Goal: Task Accomplishment & Management: Manage account settings

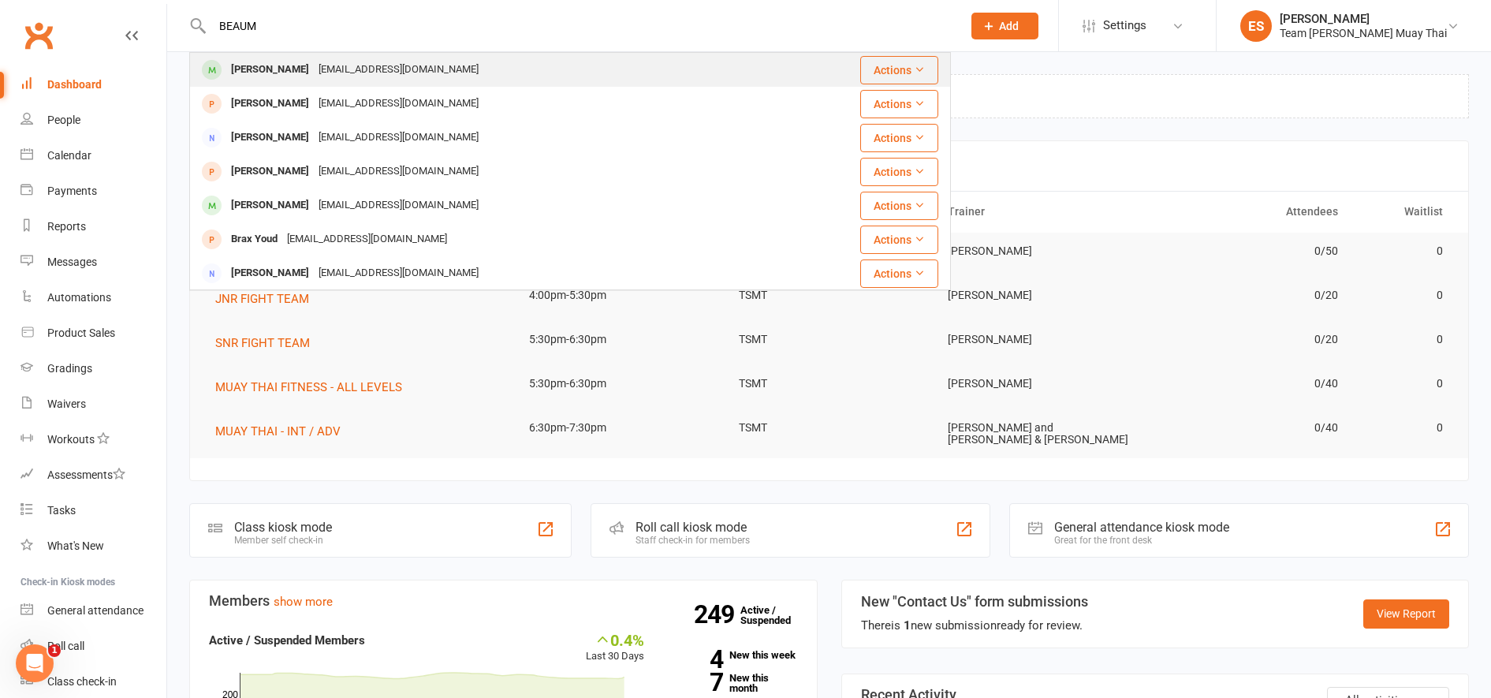
type input "BEAUM"
click at [255, 75] on div "[PERSON_NAME]" at bounding box center [270, 69] width 88 height 23
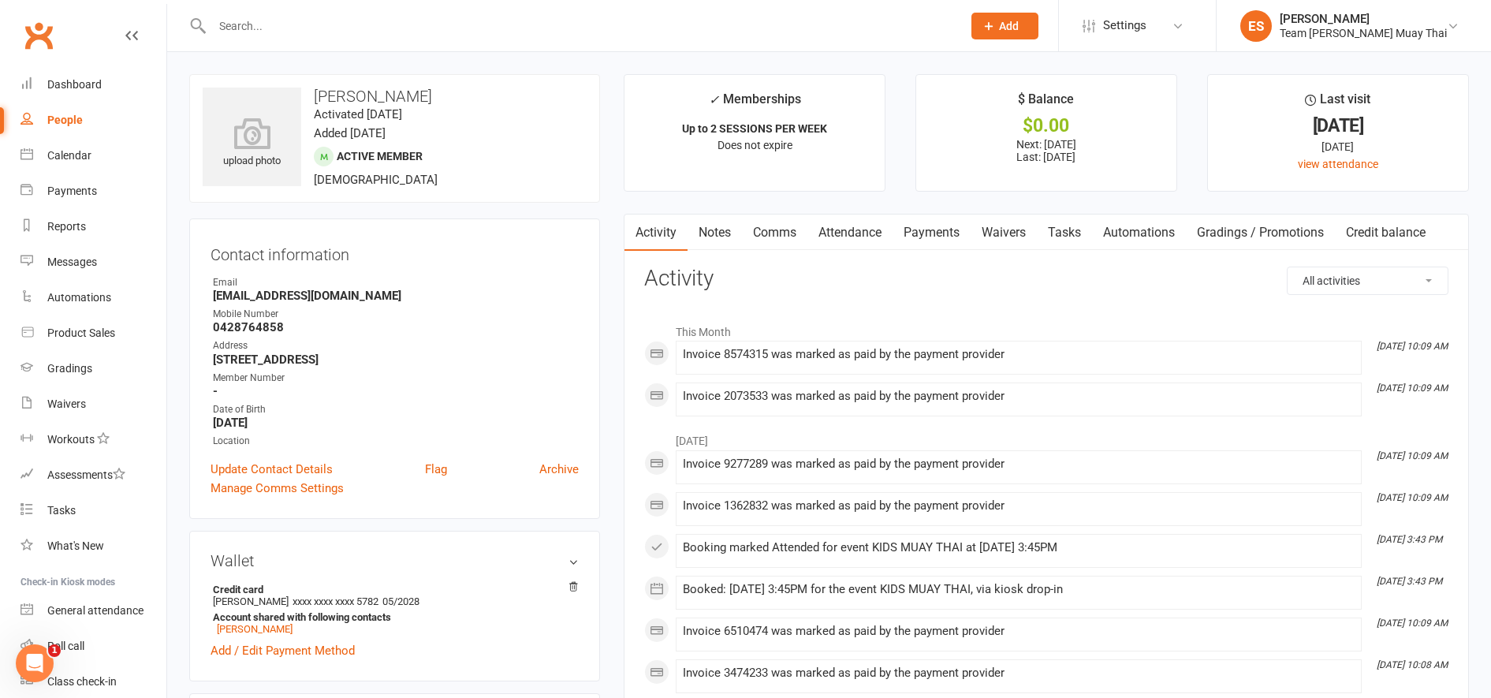
click at [867, 232] on link "Attendance" at bounding box center [849, 232] width 85 height 36
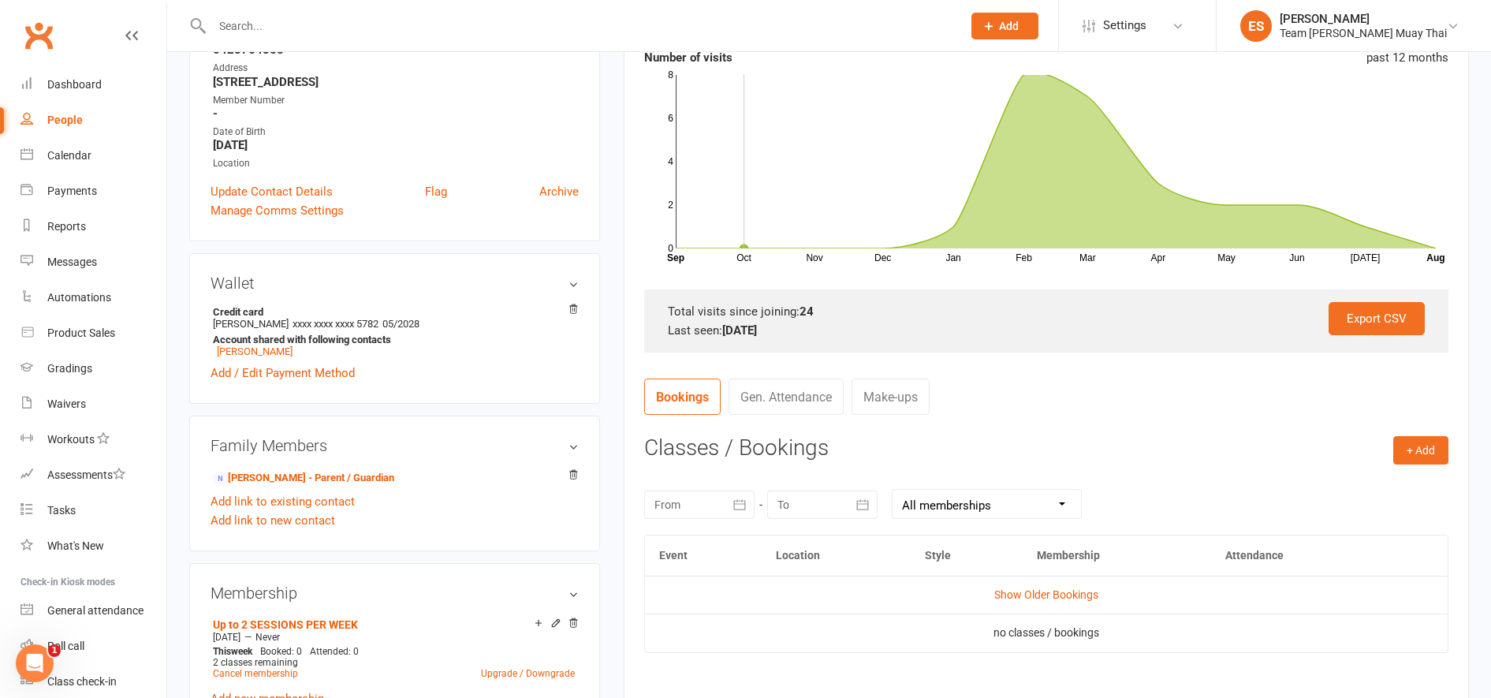
scroll to position [285, 0]
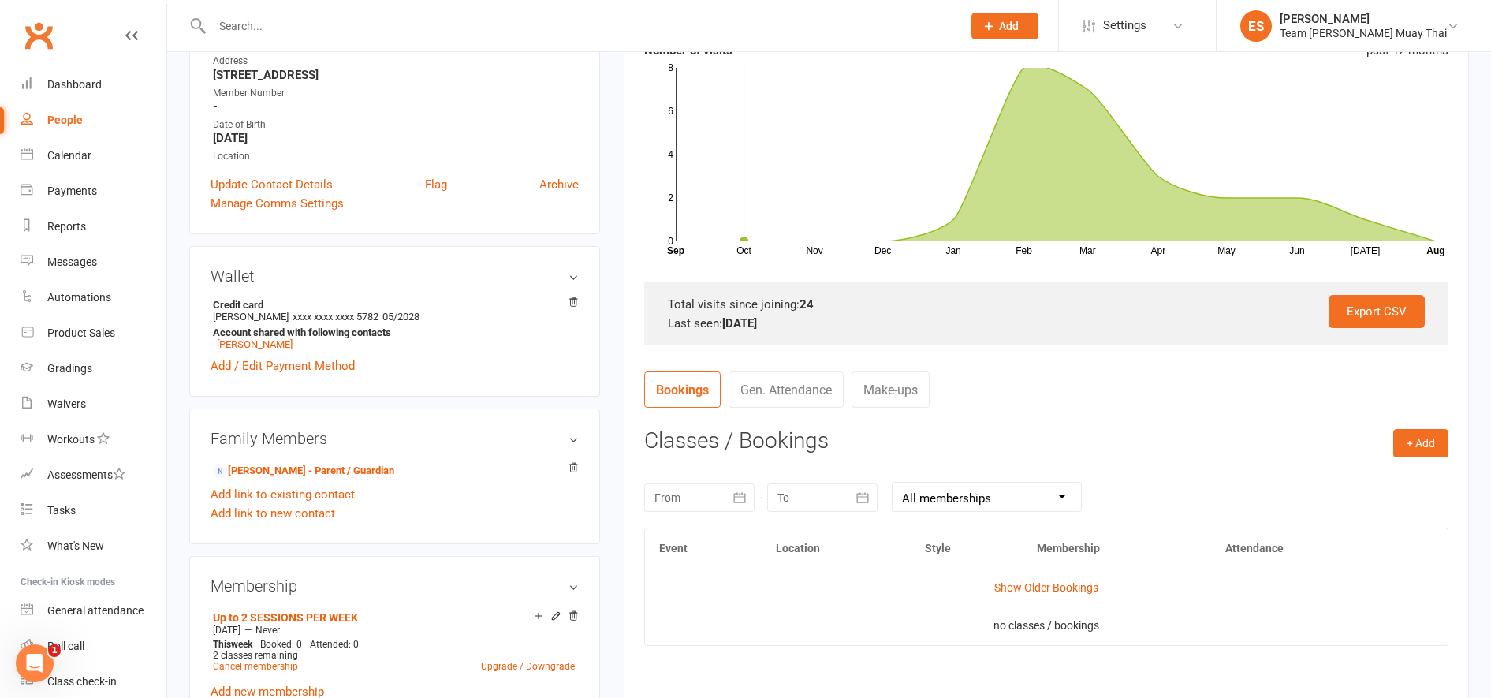
click at [736, 501] on icon "button" at bounding box center [740, 498] width 16 height 16
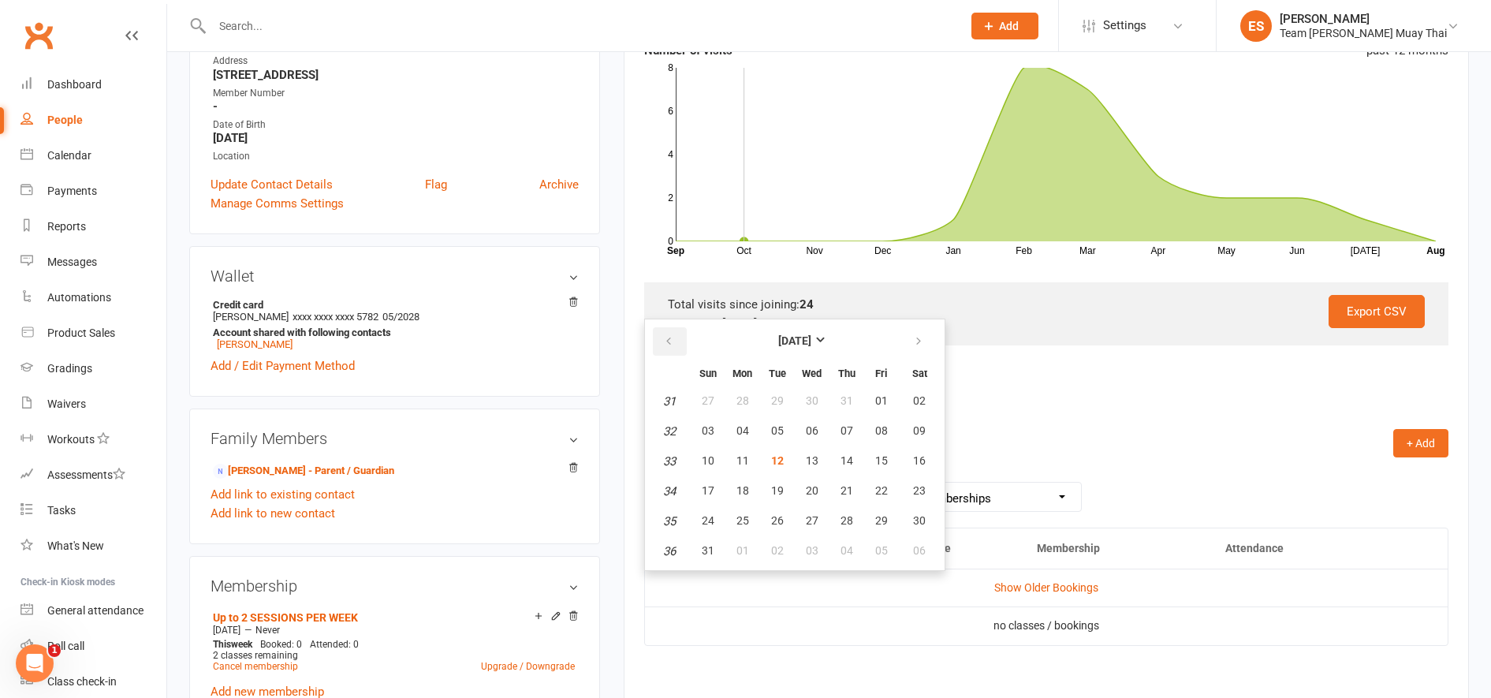
click at [673, 352] on button "button" at bounding box center [670, 341] width 34 height 28
click at [705, 472] on button "13" at bounding box center [708, 461] width 33 height 28
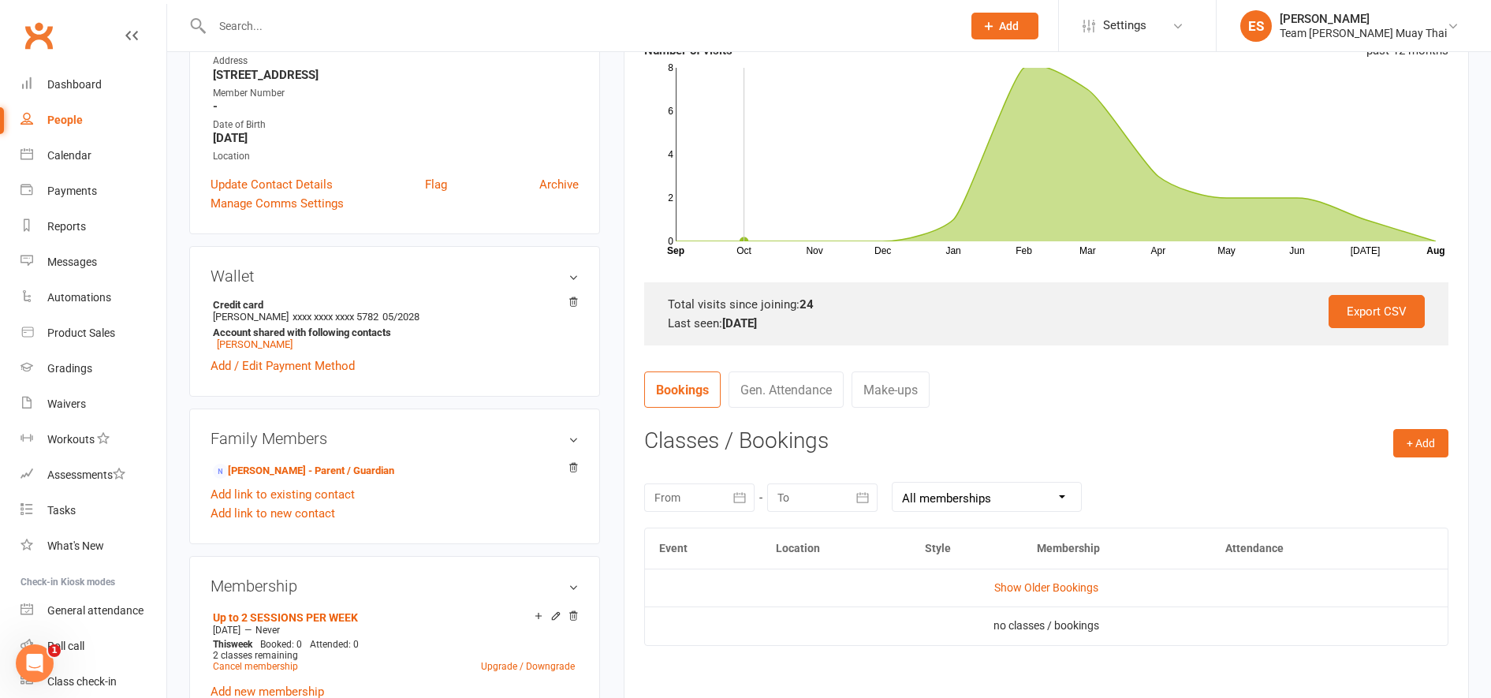
type input "[DATE]"
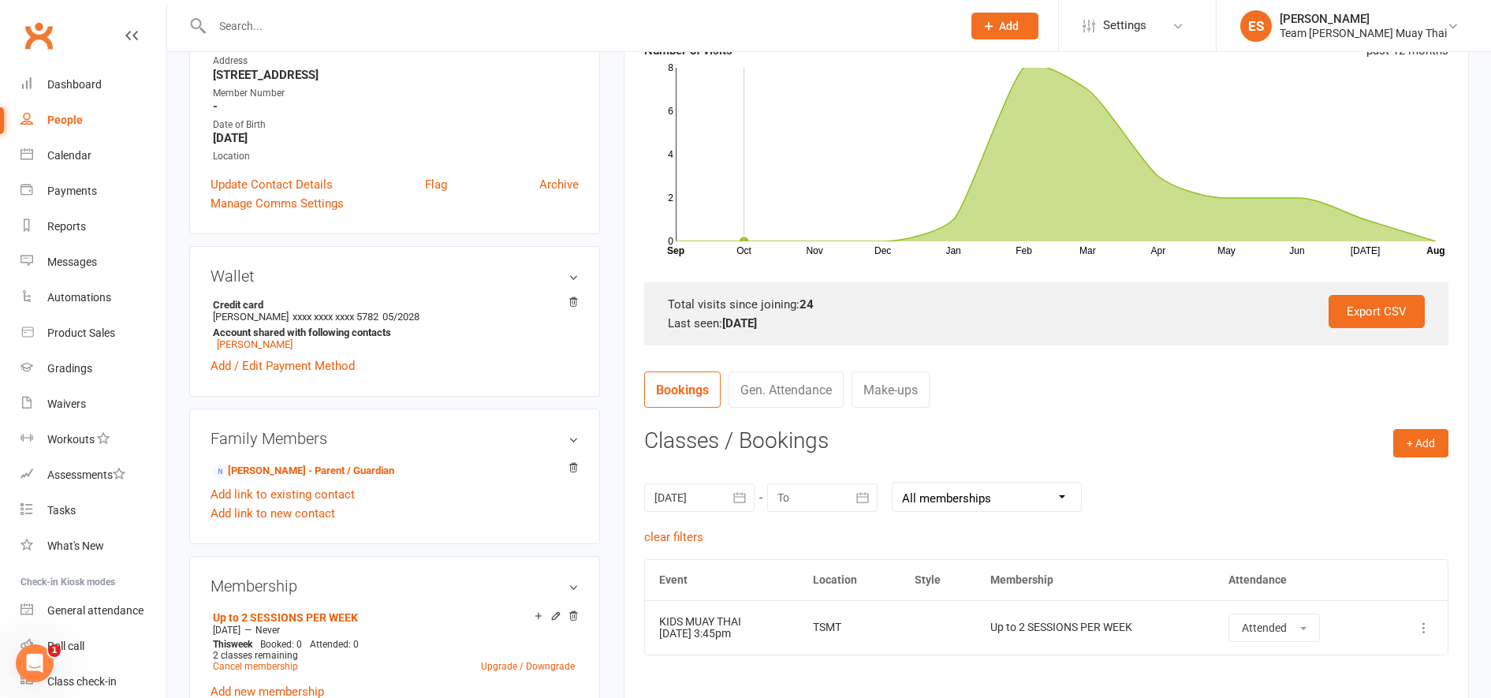
click at [863, 506] on button "button" at bounding box center [863, 497] width 28 height 28
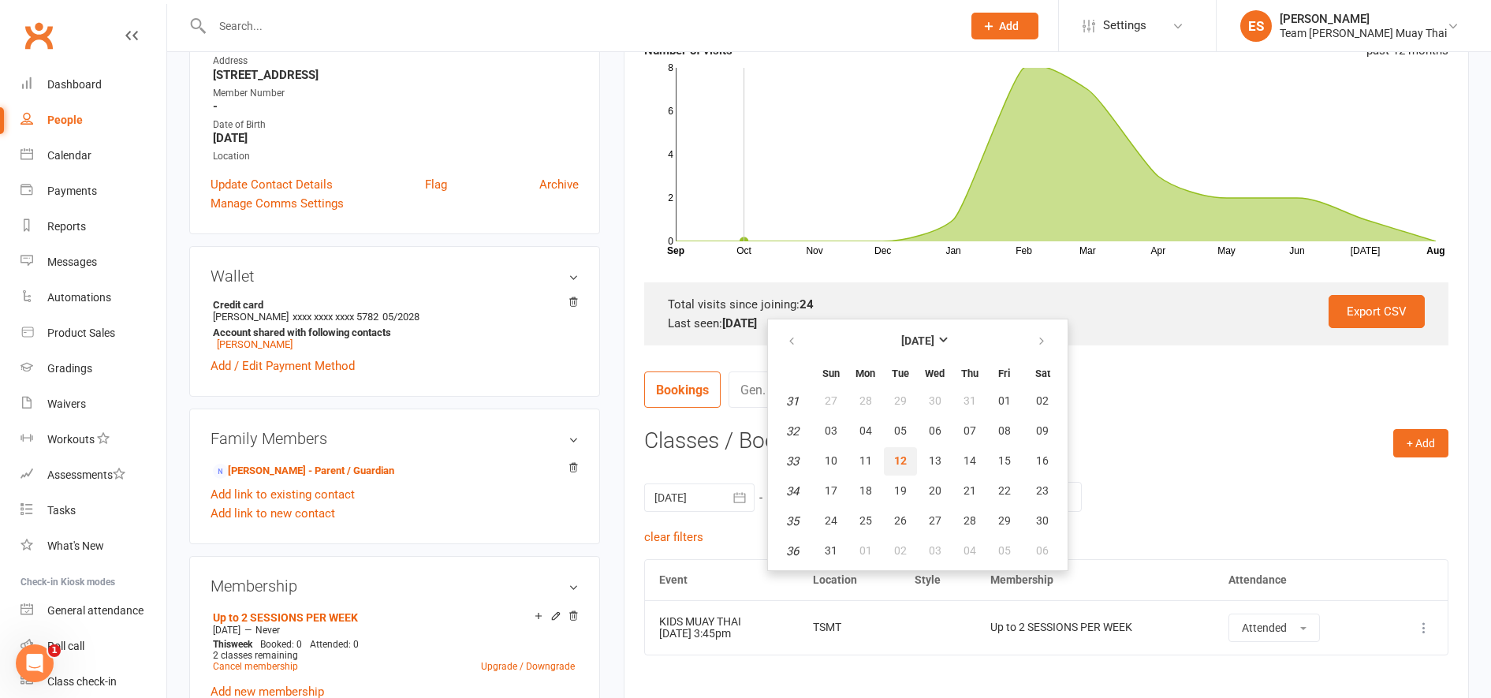
click at [898, 468] on button "12" at bounding box center [900, 461] width 33 height 28
type input "[DATE]"
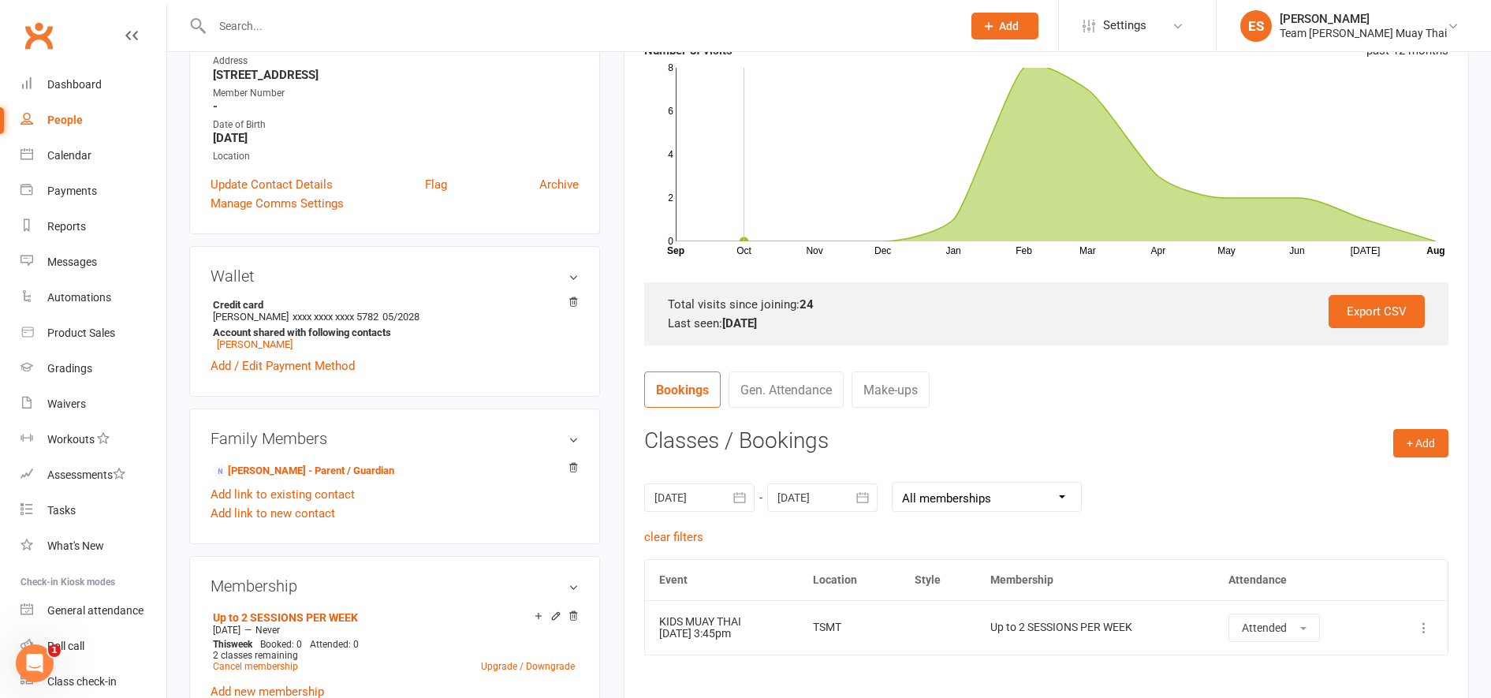
click at [736, 502] on icon "button" at bounding box center [740, 497] width 12 height 10
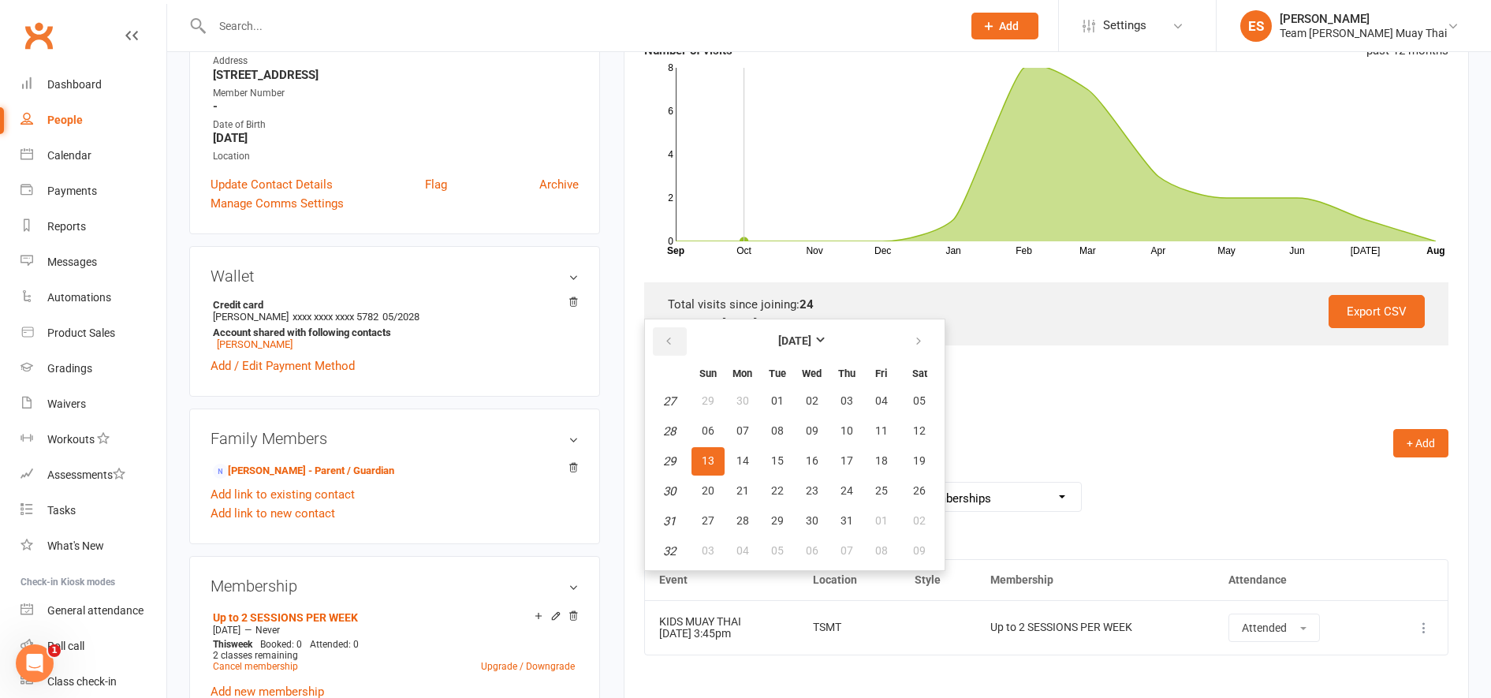
click at [661, 350] on button "button" at bounding box center [670, 341] width 34 height 28
click at [705, 400] on span "01" at bounding box center [708, 400] width 13 height 13
type input "[DATE]"
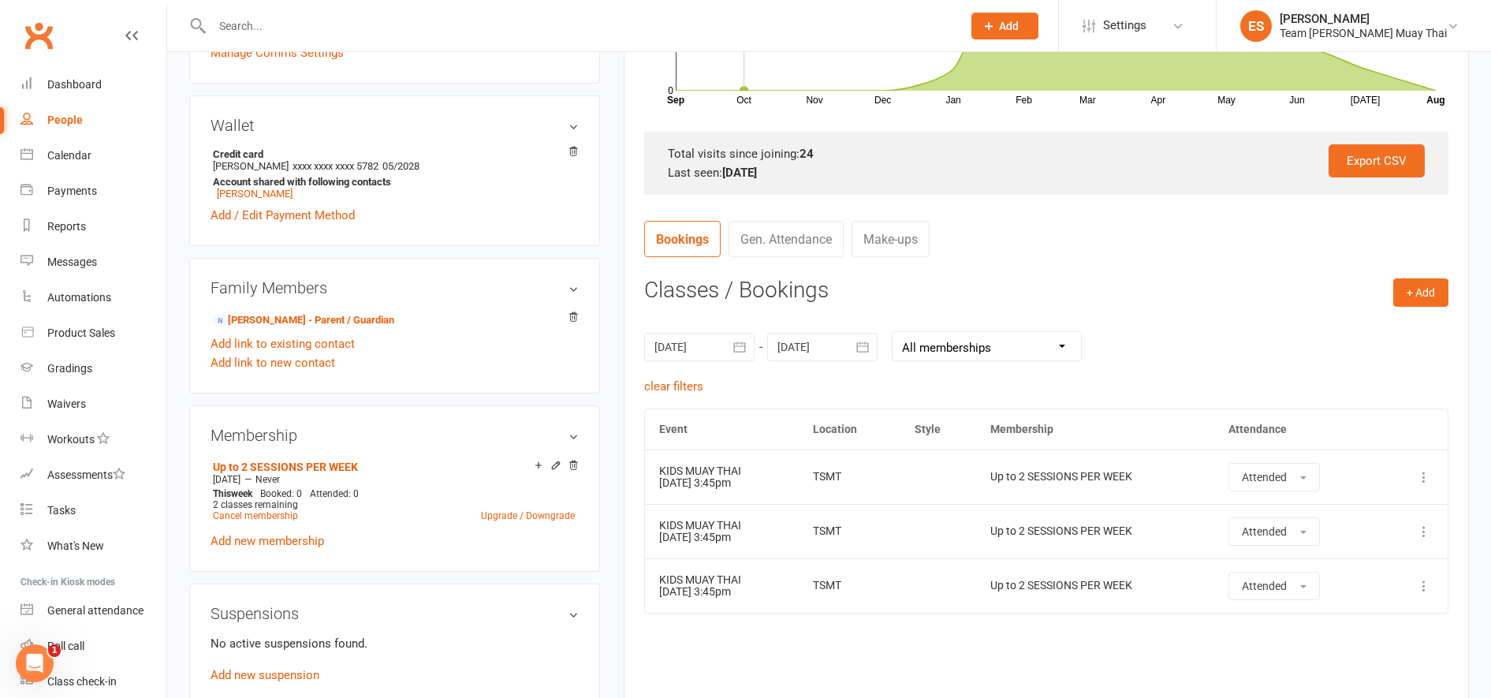
scroll to position [438, 0]
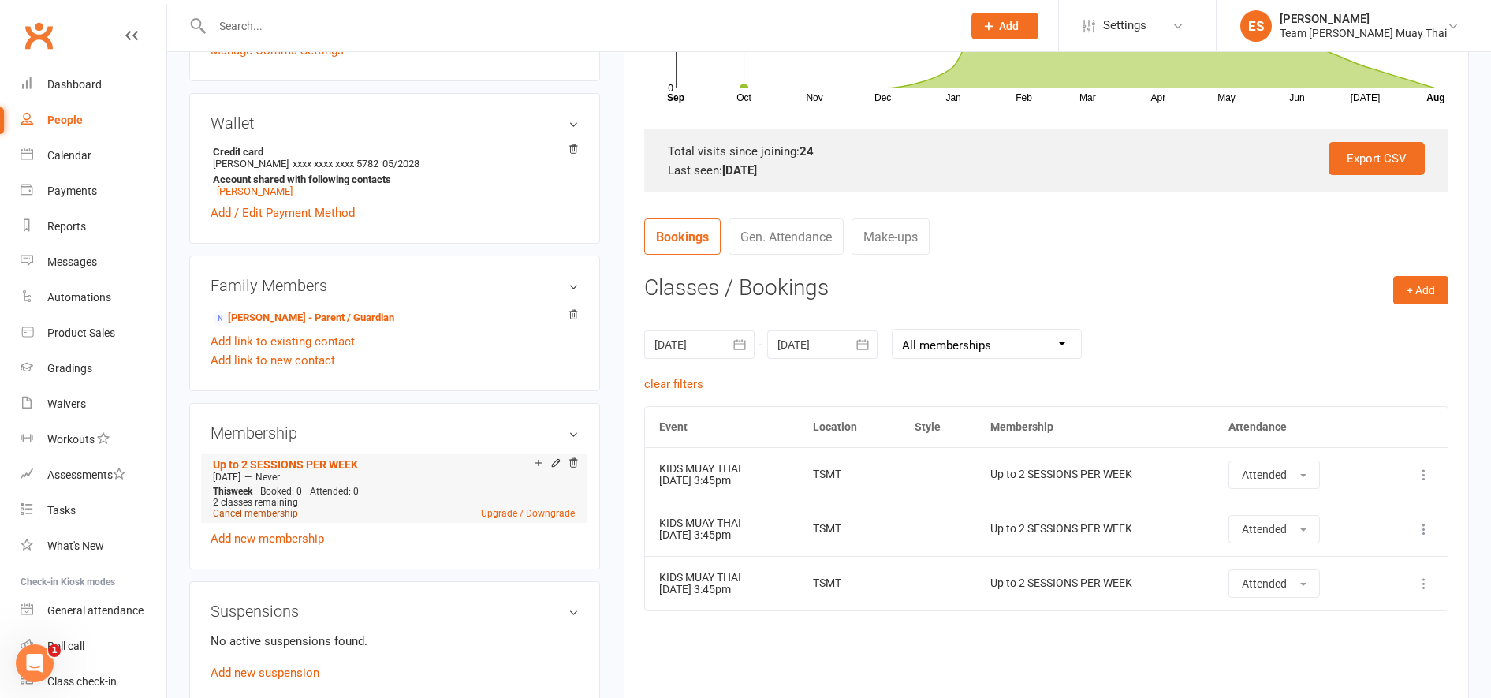
click at [272, 517] on link "Cancel membership" at bounding box center [255, 513] width 85 height 11
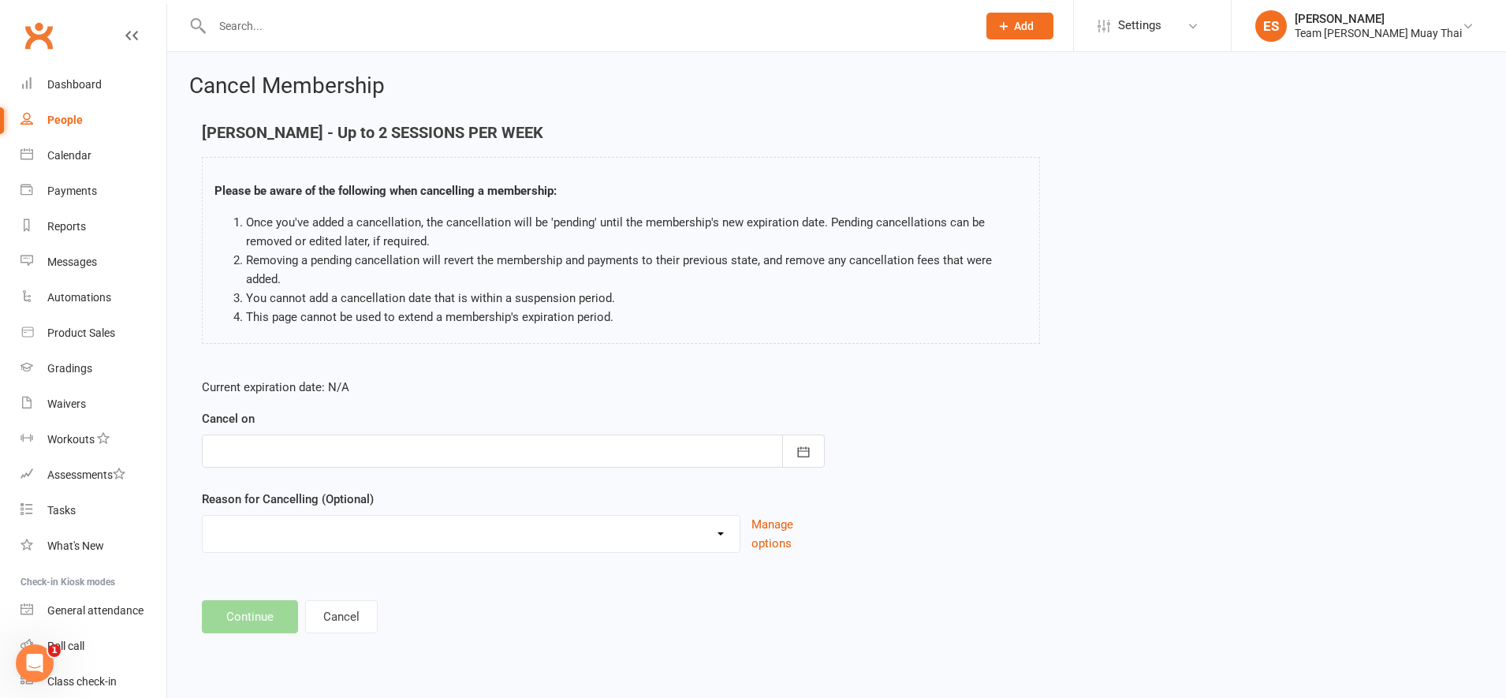
click at [303, 439] on div at bounding box center [513, 450] width 623 height 33
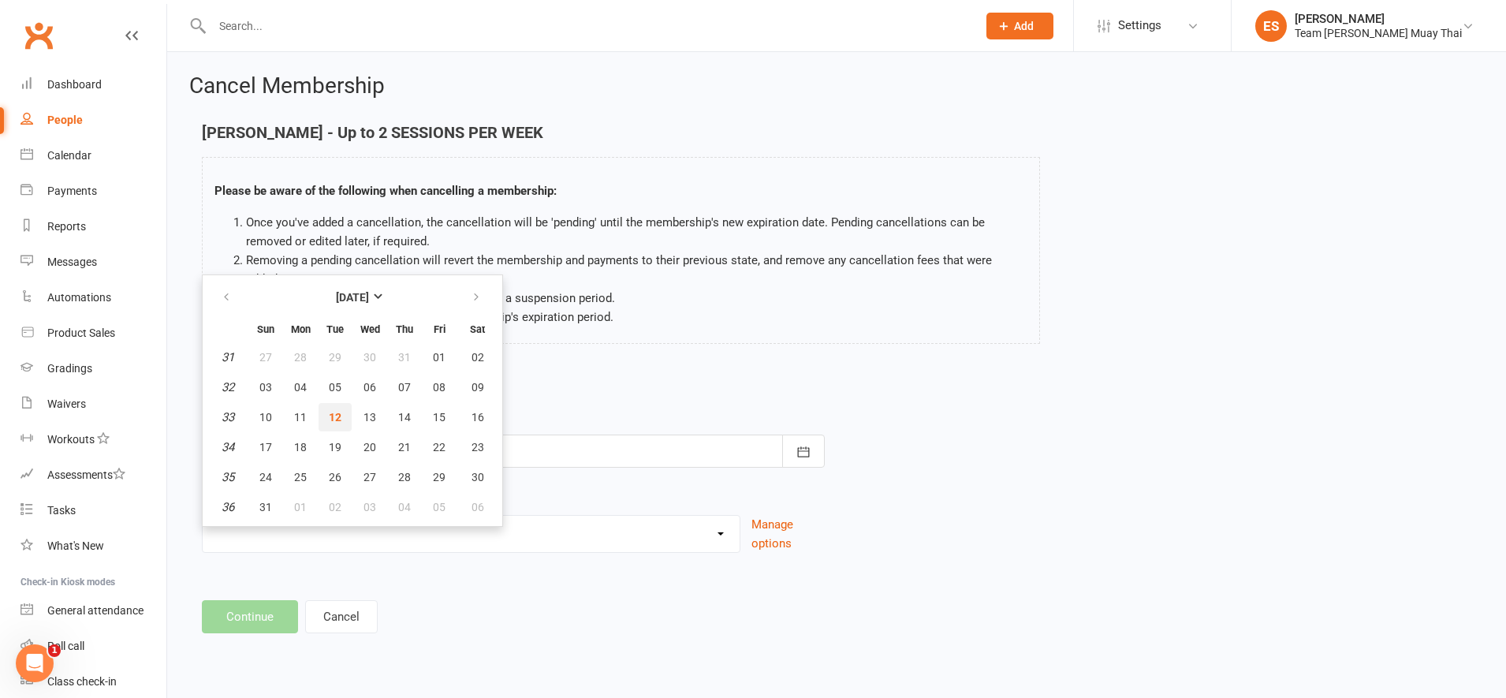
click at [341, 411] on button "12" at bounding box center [335, 417] width 33 height 28
type input "[DATE]"
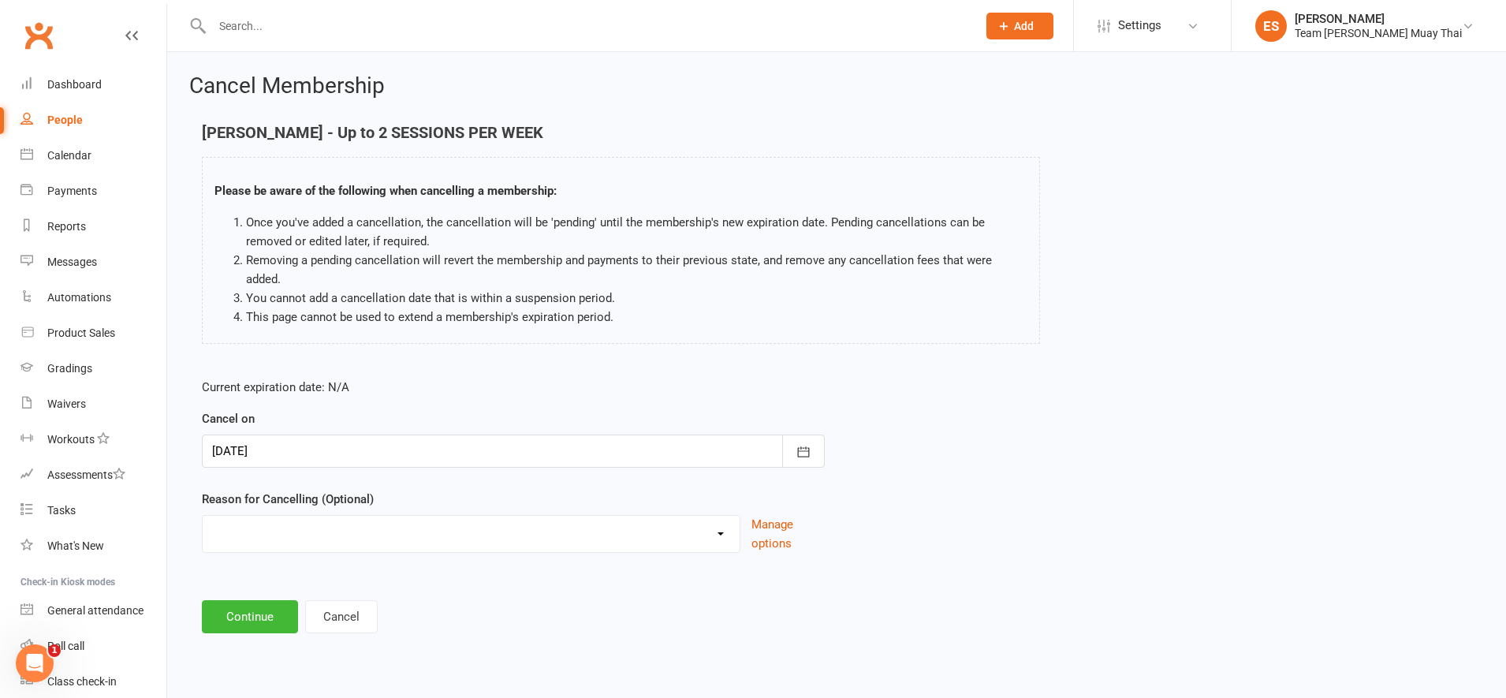
click at [295, 522] on select "FIXING PAYMENTS Holiday Injury More sessions (upgrading) NOT FIGHT TEAM Other s…" at bounding box center [471, 532] width 537 height 32
click at [203, 516] on select "FIXING PAYMENTS Holiday Injury More sessions (upgrading) NOT FIGHT TEAM Other s…" at bounding box center [471, 532] width 537 height 32
click at [259, 516] on select "FIXING PAYMENTS Holiday Injury More sessions (upgrading) NOT FIGHT TEAM Other s…" at bounding box center [471, 532] width 537 height 32
select select "6"
click at [203, 516] on select "FIXING PAYMENTS Holiday Injury More sessions (upgrading) NOT FIGHT TEAM Other s…" at bounding box center [471, 532] width 537 height 32
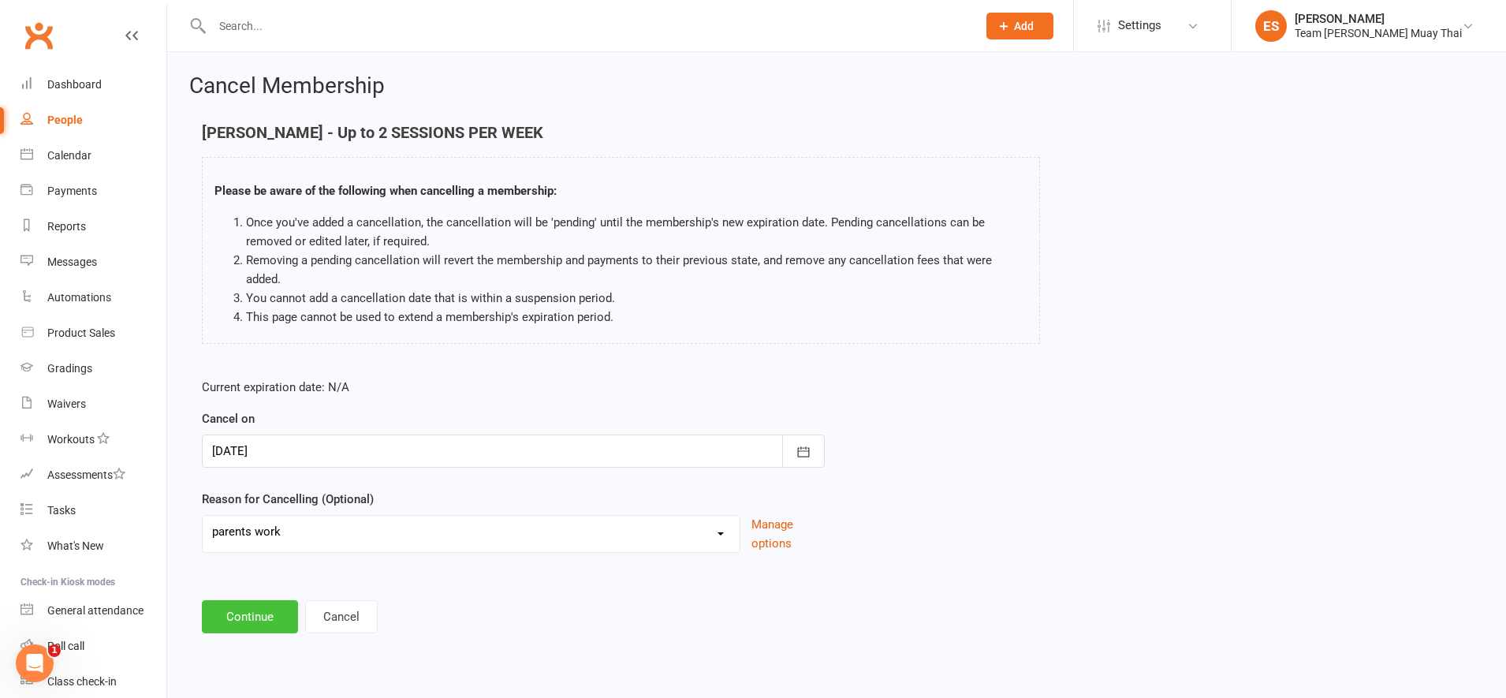
click at [256, 600] on button "Continue" at bounding box center [250, 616] width 96 height 33
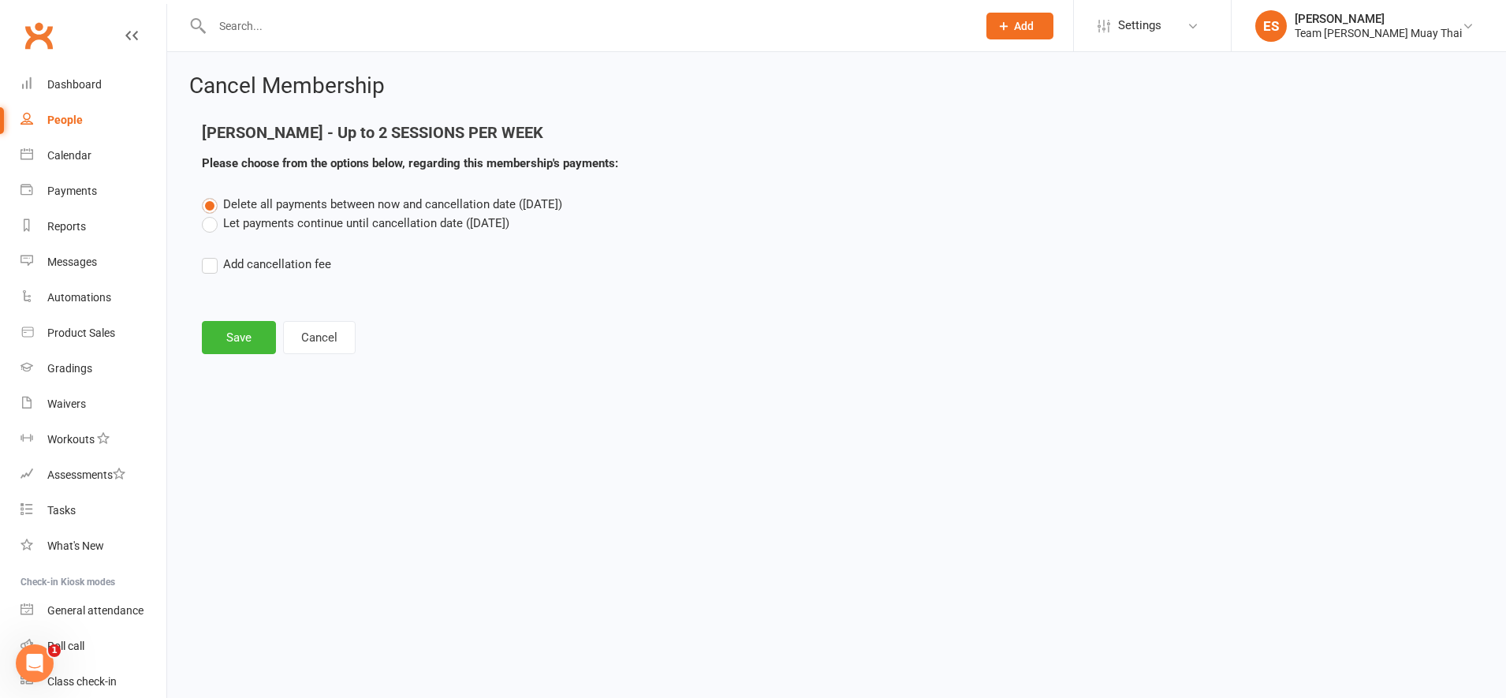
click at [210, 228] on label "Let payments continue until cancellation date ([DATE])" at bounding box center [356, 223] width 308 height 19
click at [210, 214] on input "Let payments continue until cancellation date ([DATE])" at bounding box center [207, 214] width 10 height 0
click at [210, 270] on label "Add cancellation fee" at bounding box center [266, 264] width 129 height 19
click at [210, 255] on input "Add cancellation fee" at bounding box center [207, 255] width 10 height 0
click at [209, 272] on label "Add cancellation fee" at bounding box center [266, 264] width 129 height 19
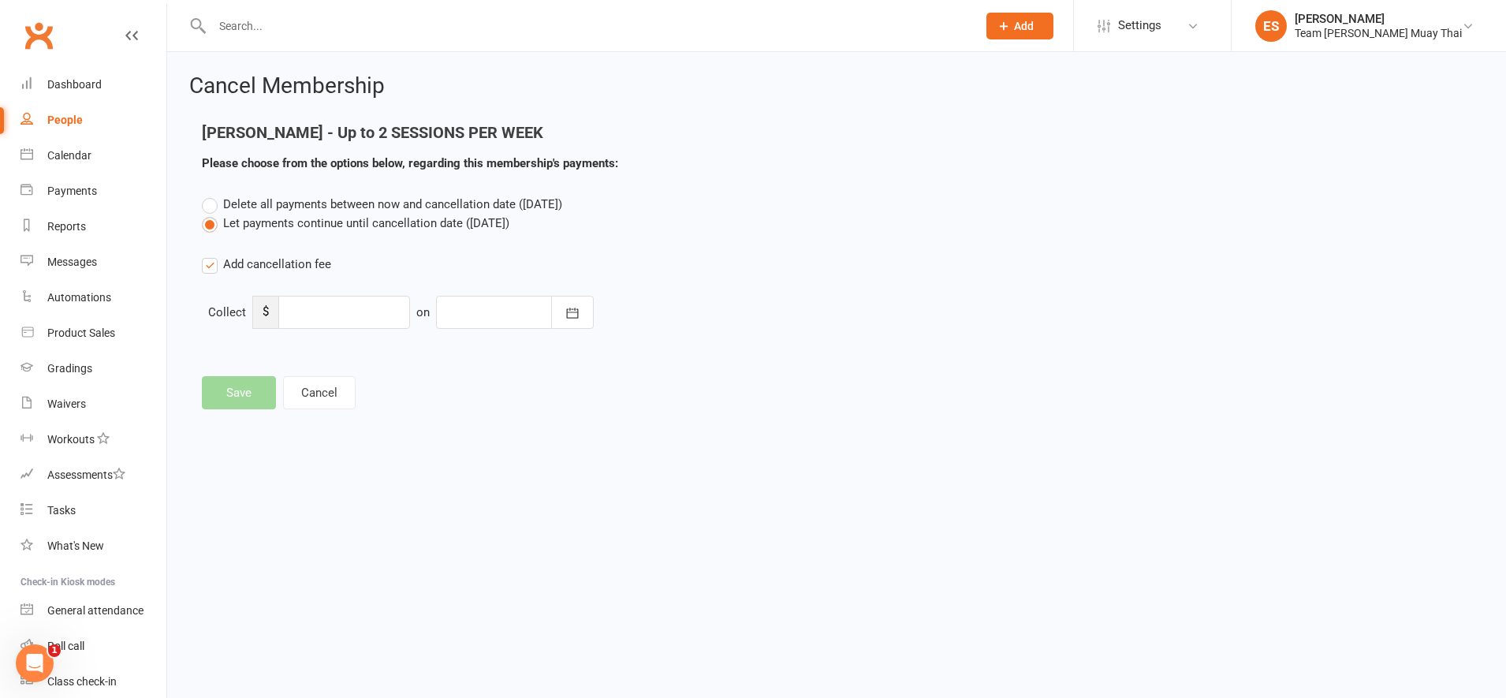
click at [209, 255] on input "Add cancellation fee" at bounding box center [207, 255] width 10 height 0
click at [226, 352] on button "Save" at bounding box center [239, 337] width 74 height 33
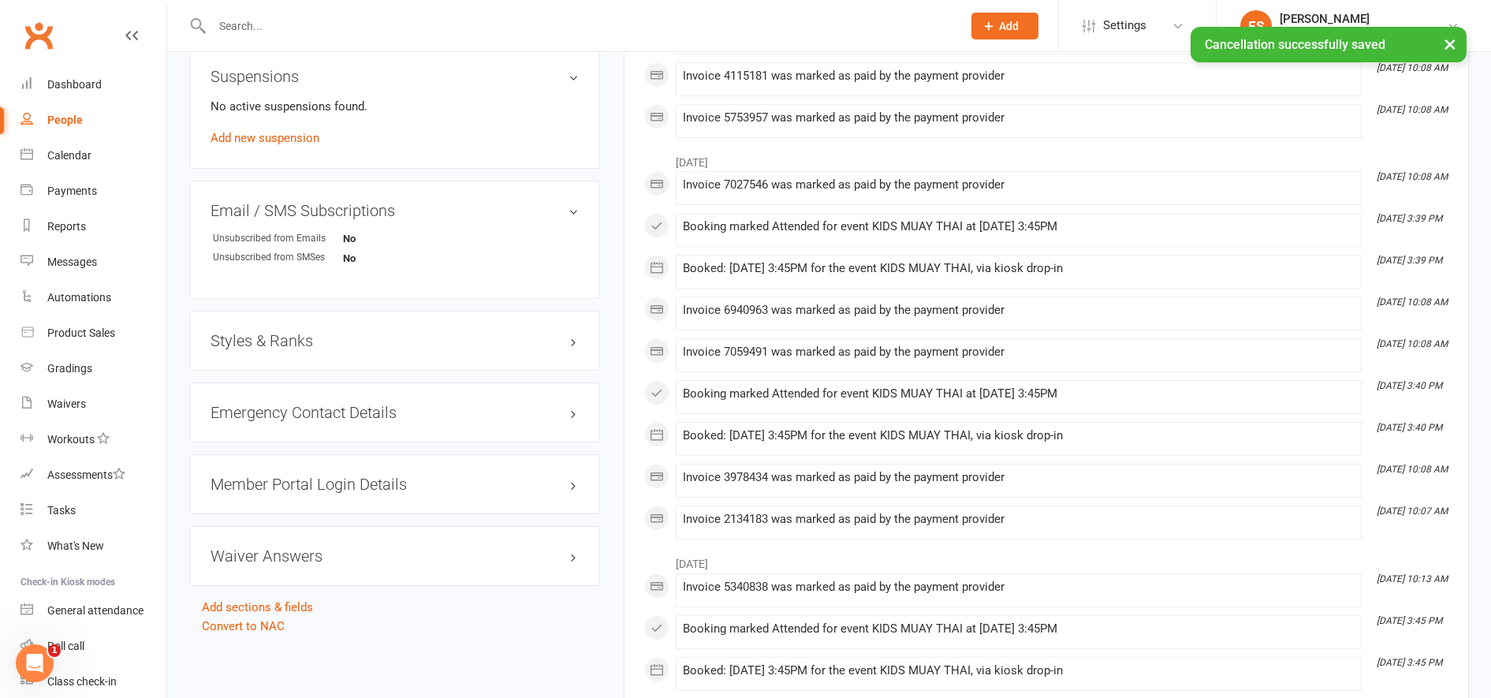
scroll to position [1030, 0]
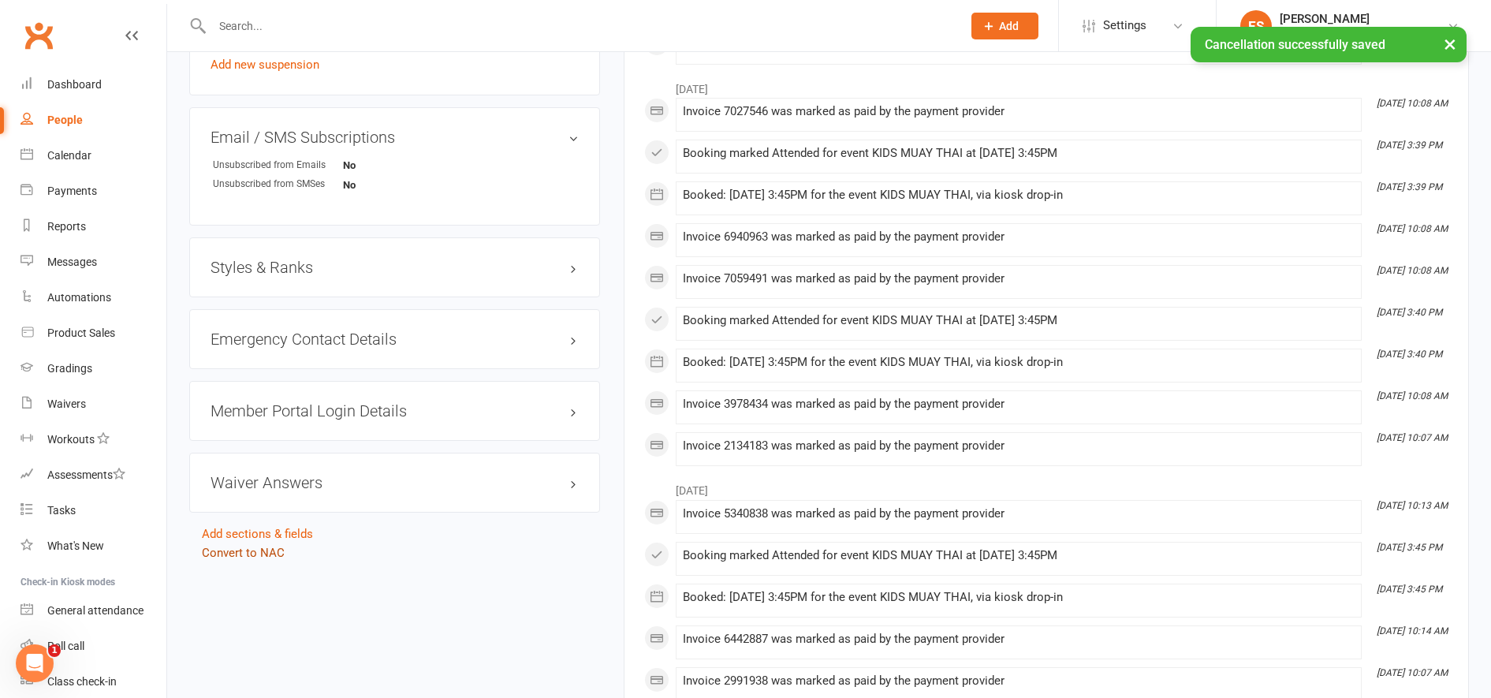
click at [244, 555] on link "Convert to NAC" at bounding box center [243, 553] width 83 height 14
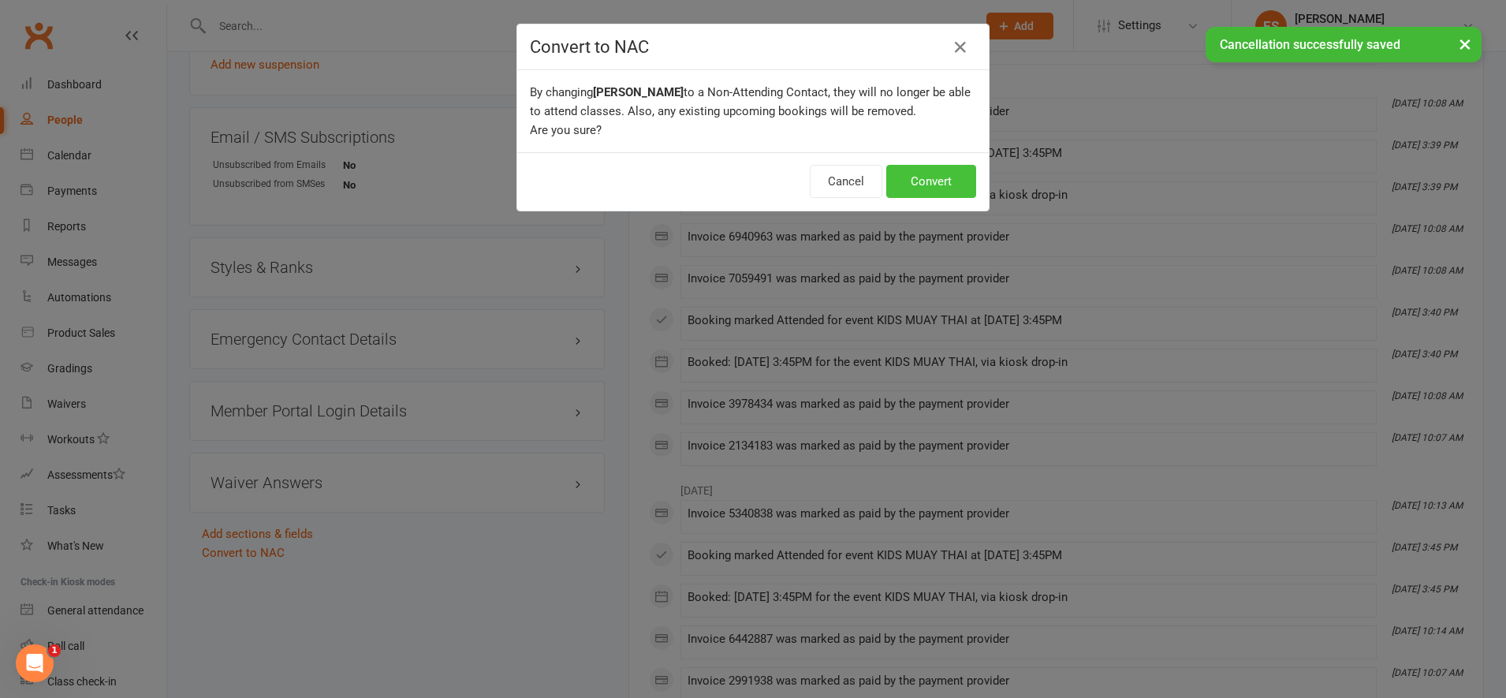
click at [913, 182] on button "Convert" at bounding box center [931, 181] width 90 height 33
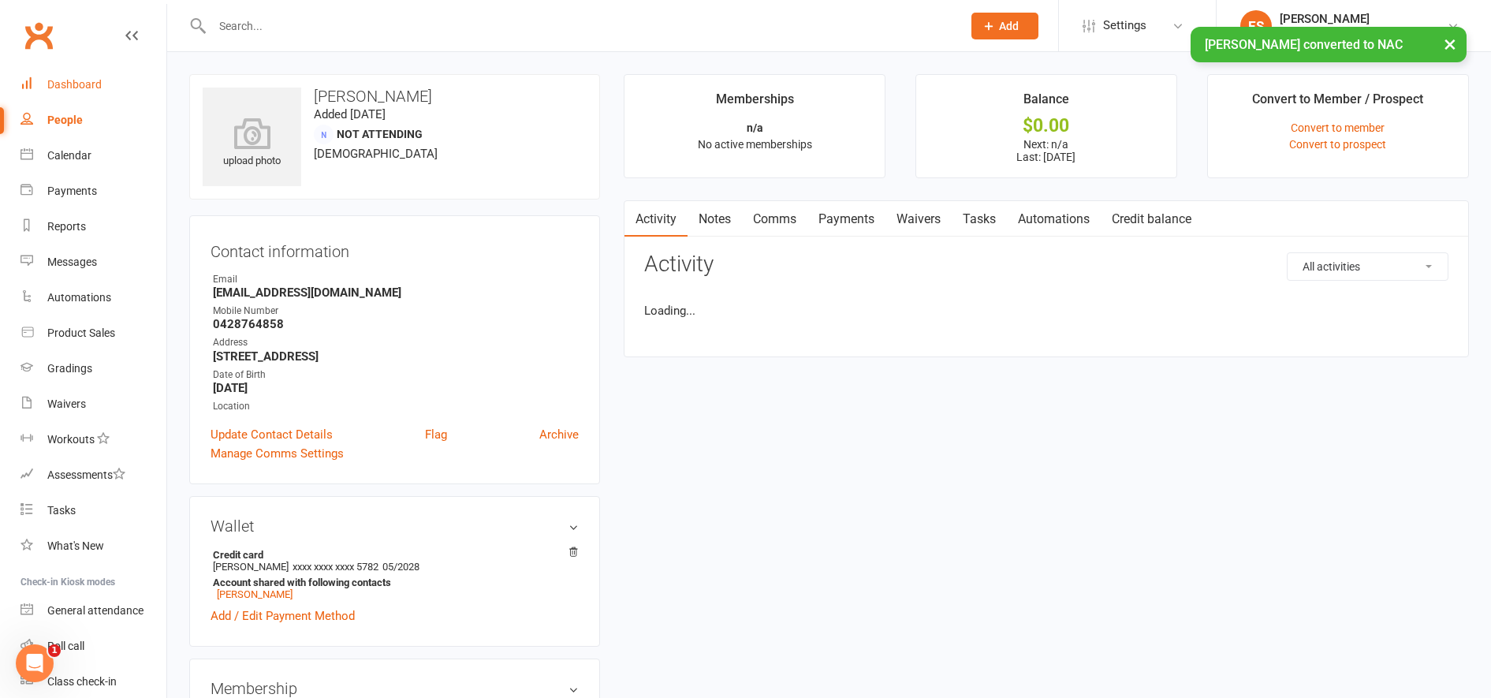
click at [66, 94] on link "Dashboard" at bounding box center [94, 84] width 146 height 35
